Goal: Book appointment/travel/reservation

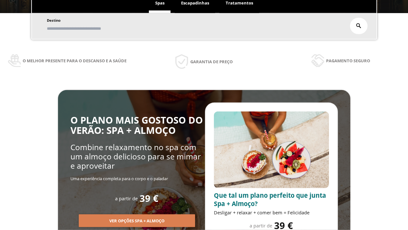
scroll to position [108, 0]
click at [195, 3] on span "Escapadinhas" at bounding box center [195, 3] width 28 height 6
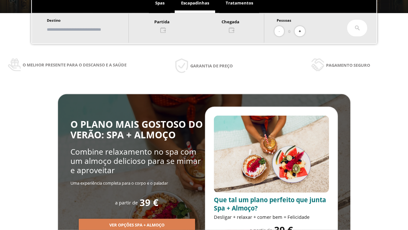
click at [90, 29] on input "text" at bounding box center [84, 29] width 79 height 11
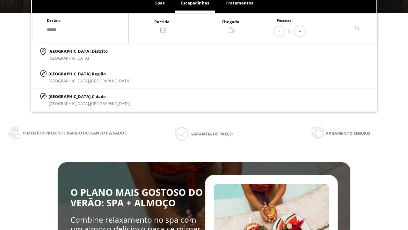
type input "******"
click at [64, 96] on p "[GEOGRAPHIC_DATA], Cidade" at bounding box center [89, 96] width 82 height 7
click at [203, 25] on div at bounding box center [196, 25] width 135 height 15
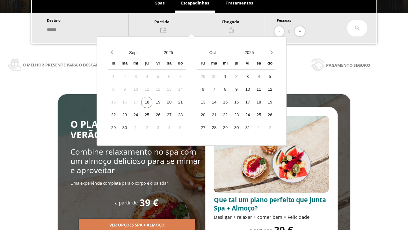
click at [175, 102] on div "20" at bounding box center [169, 102] width 11 height 11
click at [186, 102] on div "21" at bounding box center [180, 102] width 11 height 11
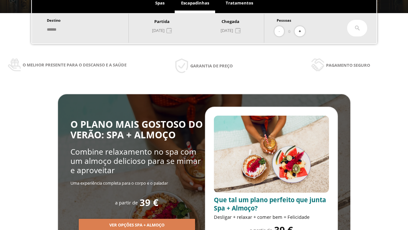
click at [302, 31] on button "+" at bounding box center [300, 31] width 11 height 11
click at [358, 28] on icon at bounding box center [357, 28] width 5 height 5
